Goal: Navigation & Orientation: Find specific page/section

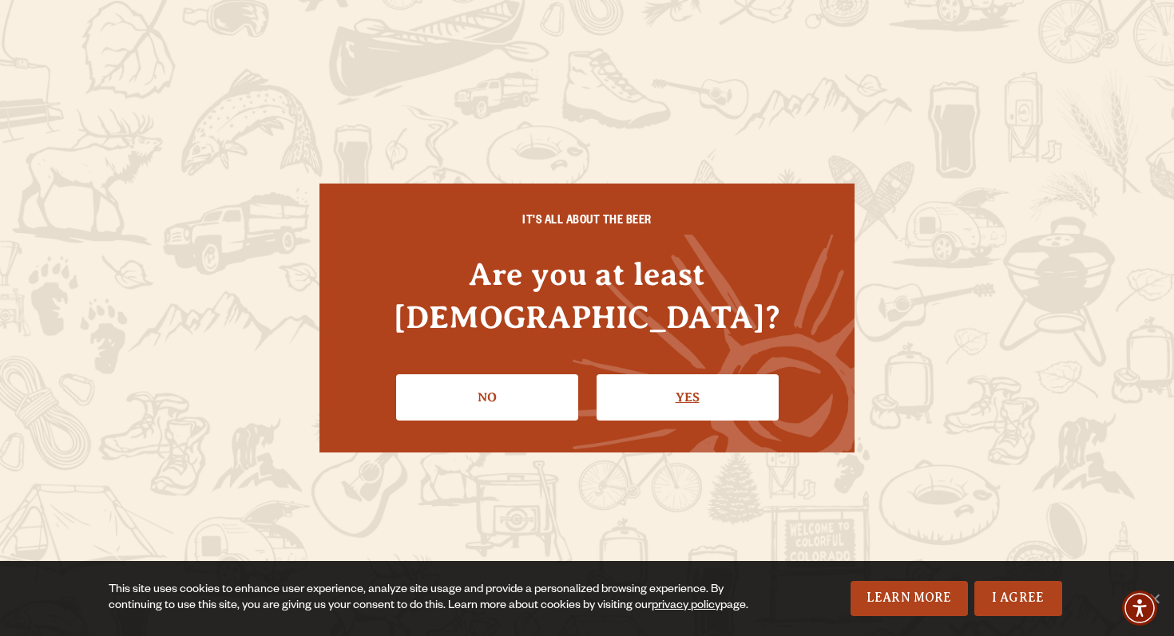
click at [675, 380] on link "Yes" at bounding box center [687, 397] width 182 height 46
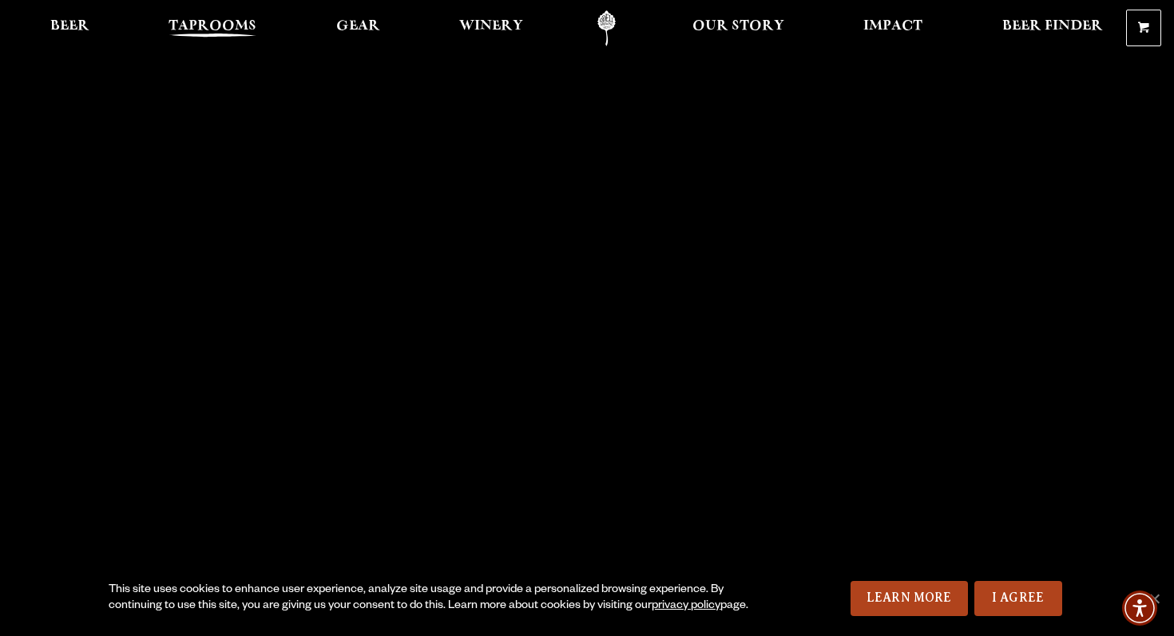
click at [222, 22] on span "Taprooms" at bounding box center [212, 26] width 88 height 13
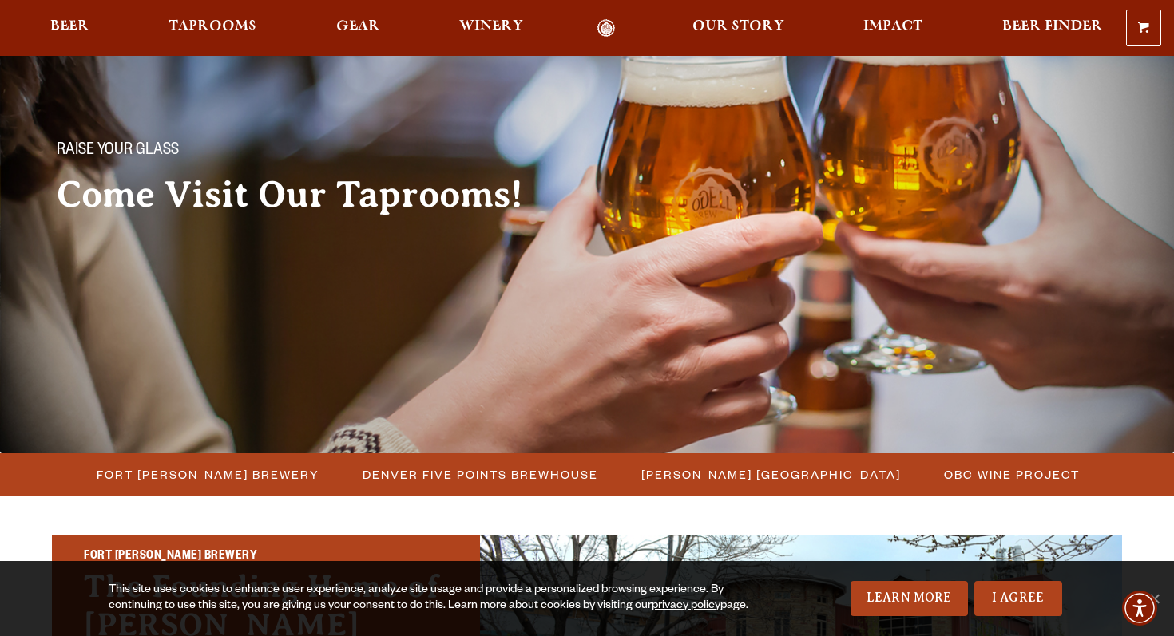
scroll to position [69, 0]
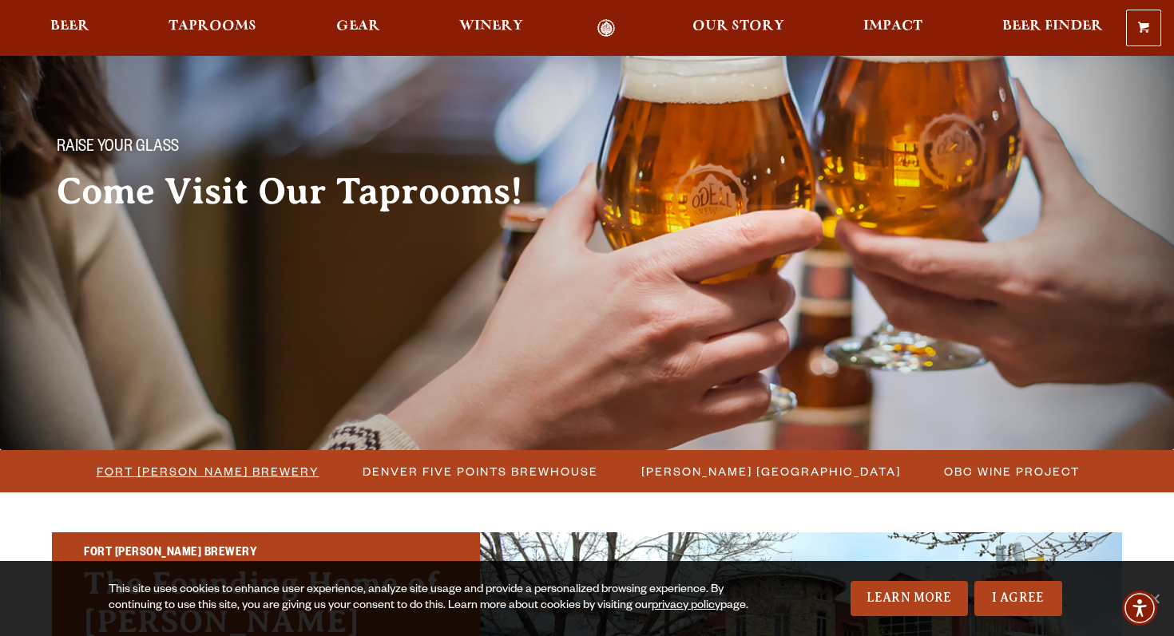
click at [214, 473] on span "Fort [PERSON_NAME] Brewery" at bounding box center [208, 471] width 223 height 23
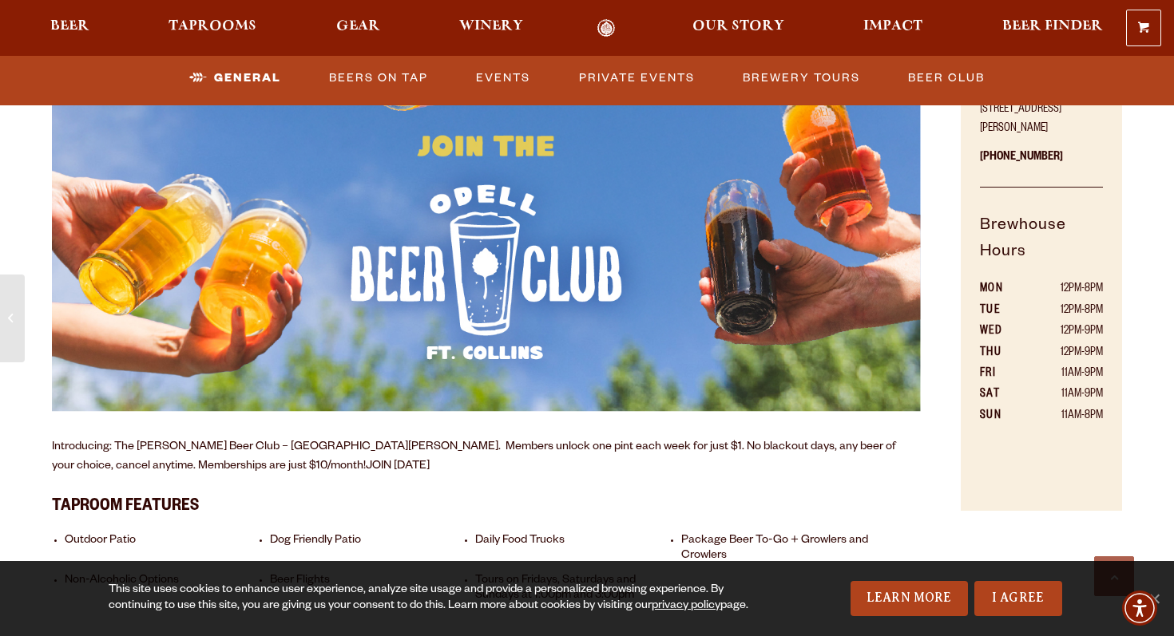
scroll to position [934, 0]
